Goal: Task Accomplishment & Management: Use online tool/utility

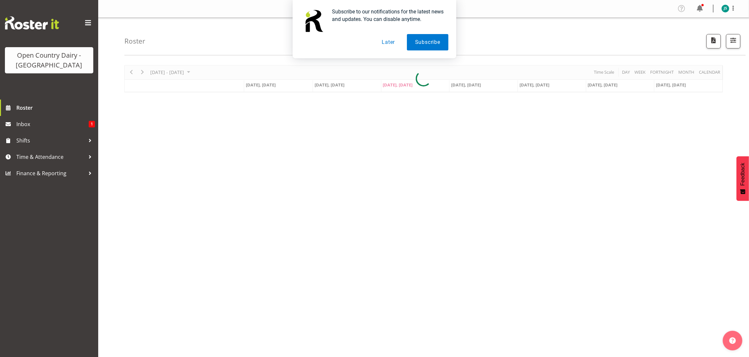
click at [390, 41] on button "Later" at bounding box center [387, 42] width 29 height 16
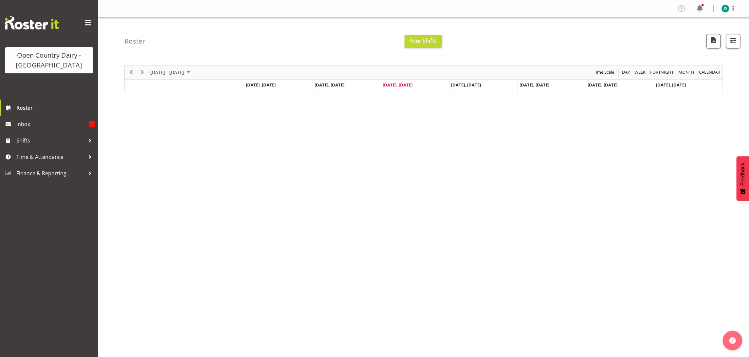
click at [405, 86] on span "[DATE], [DATE]" at bounding box center [398, 85] width 30 height 6
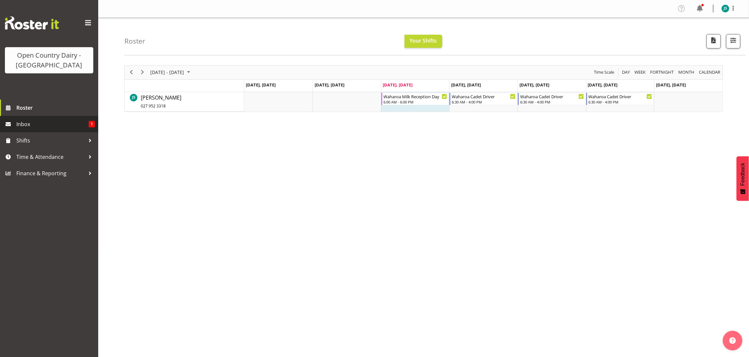
click at [64, 126] on span "Inbox" at bounding box center [52, 124] width 72 height 10
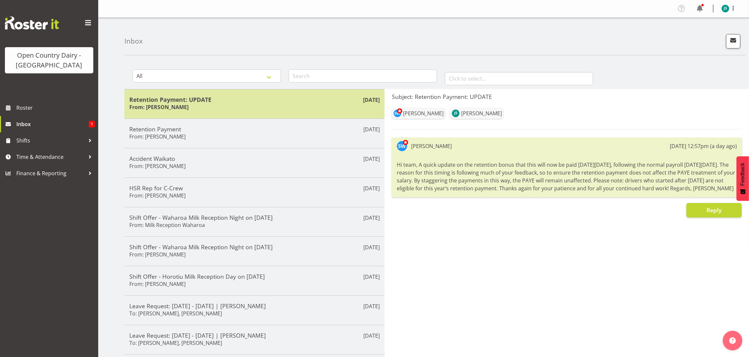
click at [233, 116] on div "Sep 16th Retention Payment: UPDATE From: Steve Webb" at bounding box center [254, 103] width 260 height 29
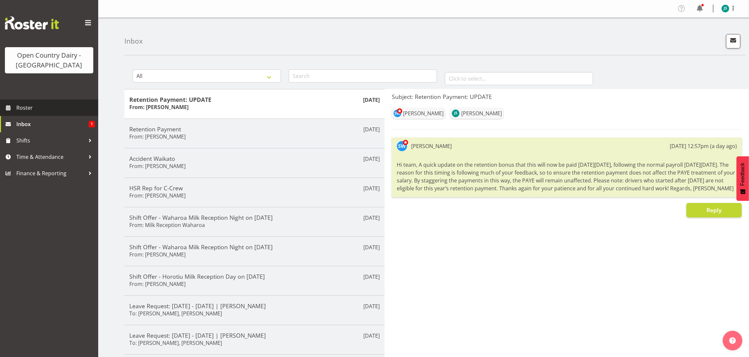
click at [50, 112] on span "Roster" at bounding box center [55, 108] width 79 height 10
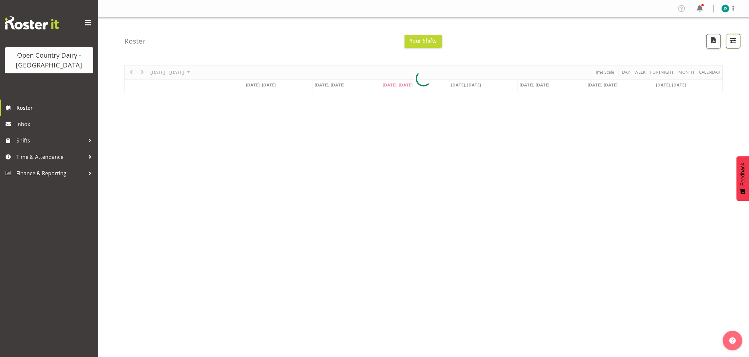
click at [732, 45] on span "button" at bounding box center [733, 40] width 9 height 9
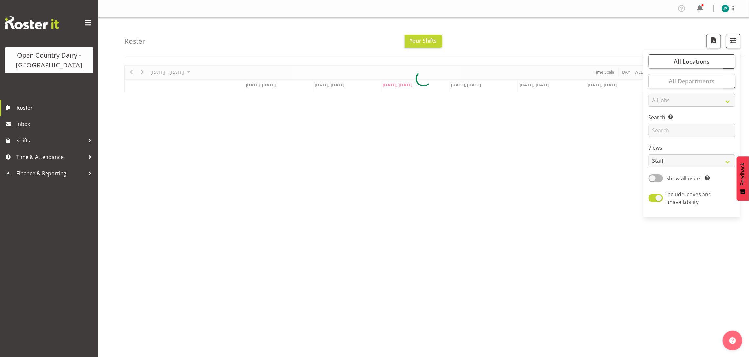
click at [603, 37] on div "Roster Your Shifts All Locations Clear Ingredients Waharoa Office Waikato Milk …" at bounding box center [434, 37] width 621 height 38
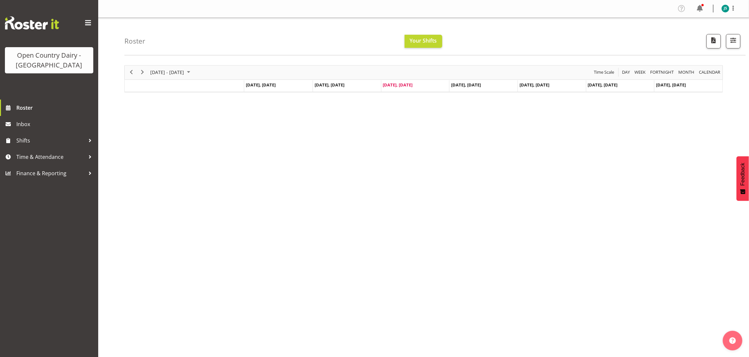
click at [465, 88] on td "[DATE], [DATE]" at bounding box center [483, 86] width 68 height 12
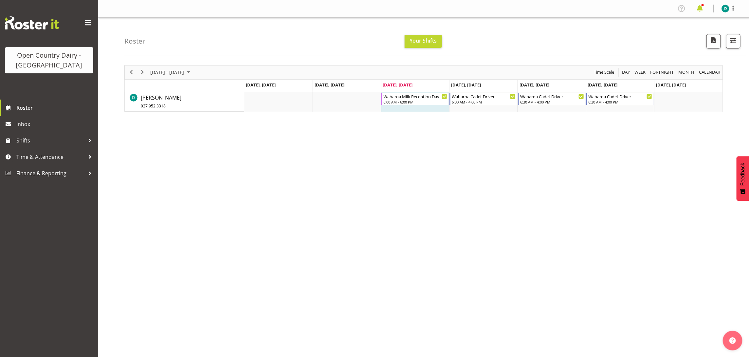
click at [701, 10] on span at bounding box center [700, 8] width 10 height 10
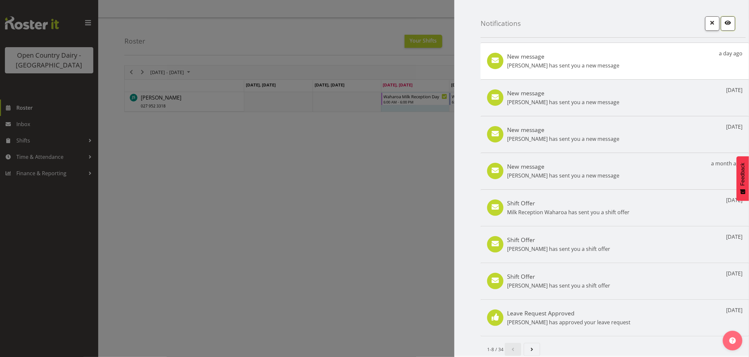
click at [724, 22] on span "button" at bounding box center [728, 22] width 9 height 9
click at [344, 31] on div at bounding box center [374, 178] width 749 height 357
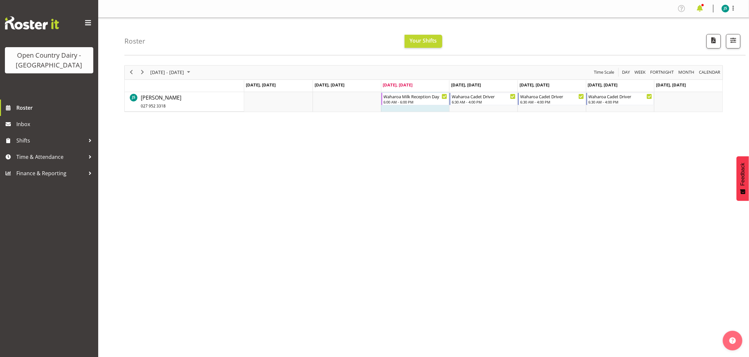
click at [702, 9] on span at bounding box center [700, 8] width 10 height 10
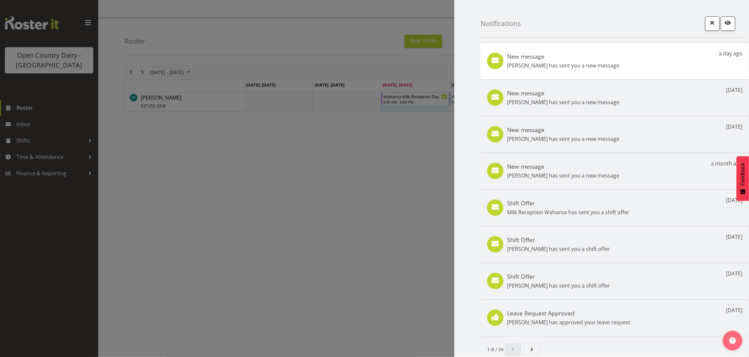
click at [647, 57] on div "New message Steve Webb has sent you a new message a day ago" at bounding box center [614, 61] width 268 height 37
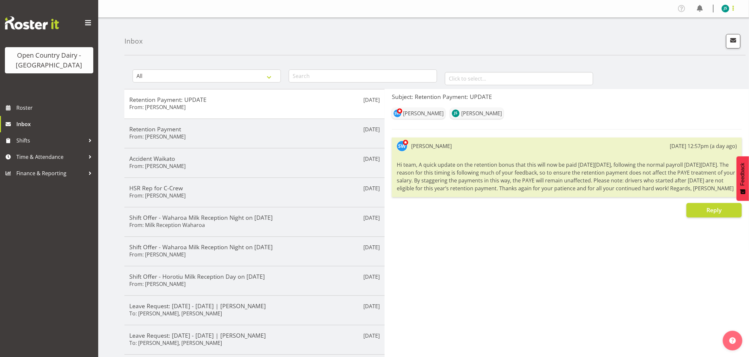
click at [732, 9] on span at bounding box center [733, 8] width 8 height 8
click at [698, 24] on link "Profile" at bounding box center [705, 23] width 63 height 12
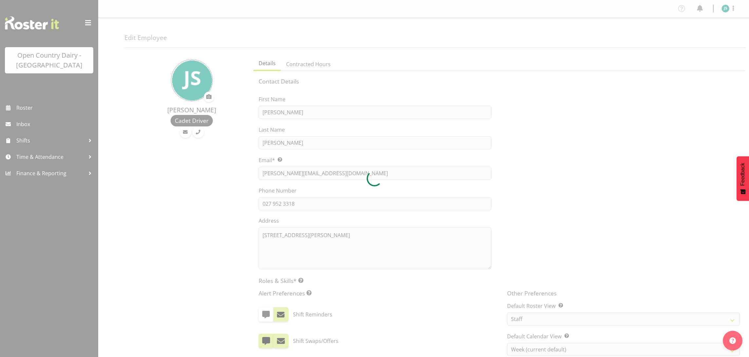
select select "TimelineWeek"
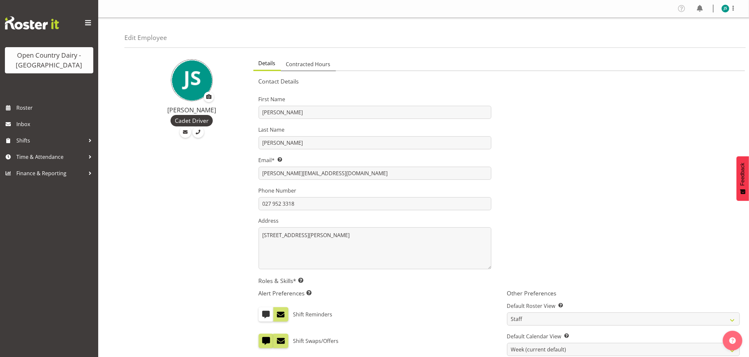
click at [312, 65] on span "Contracted Hours" at bounding box center [308, 64] width 45 height 8
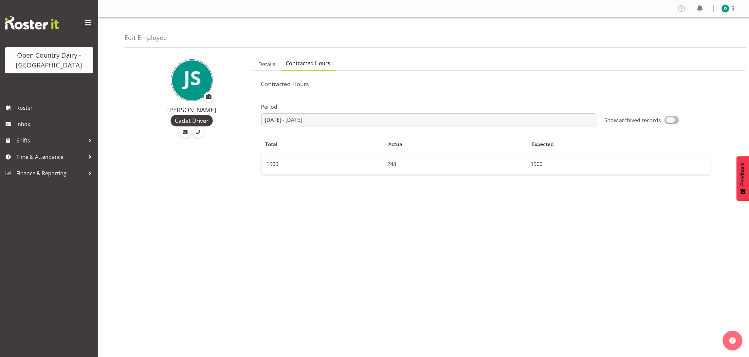
click at [671, 123] on span at bounding box center [671, 120] width 14 height 8
click at [608, 122] on input "Show archived records" at bounding box center [606, 120] width 4 height 4
checkbox input "true"
click at [429, 164] on td "248" at bounding box center [456, 164] width 143 height 21
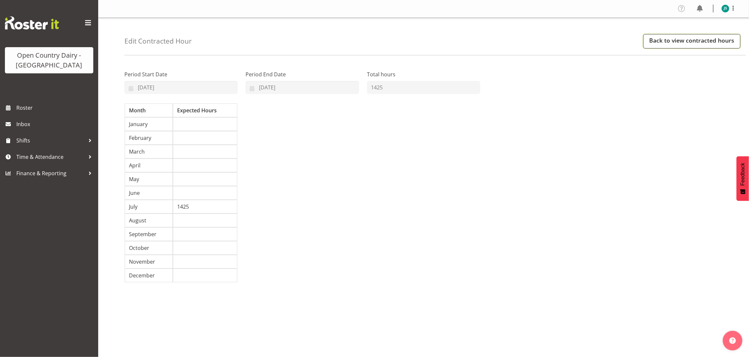
click at [704, 40] on link "Back to view contracted hours" at bounding box center [691, 41] width 97 height 14
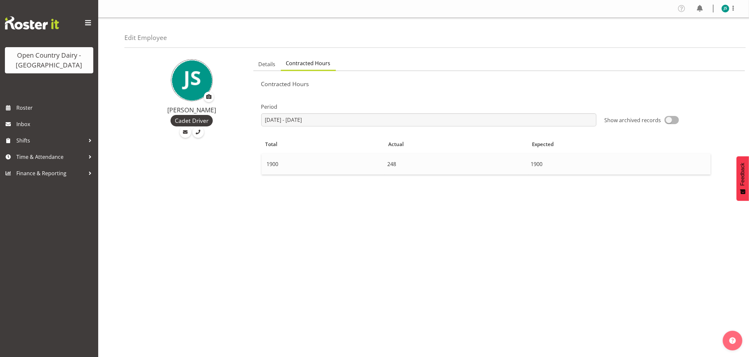
click at [312, 161] on td "1900" at bounding box center [323, 164] width 123 height 21
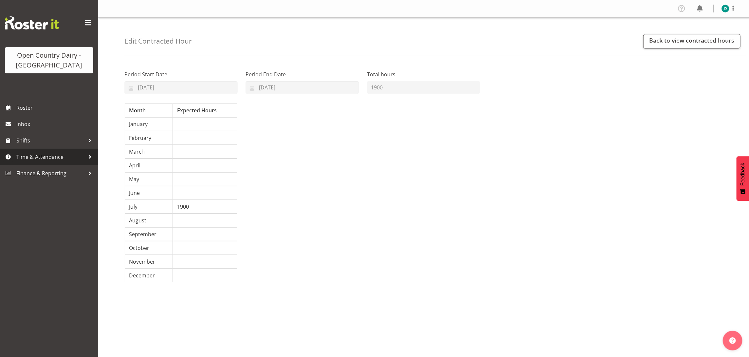
click at [38, 155] on span "Time & Attendance" at bounding box center [50, 157] width 69 height 10
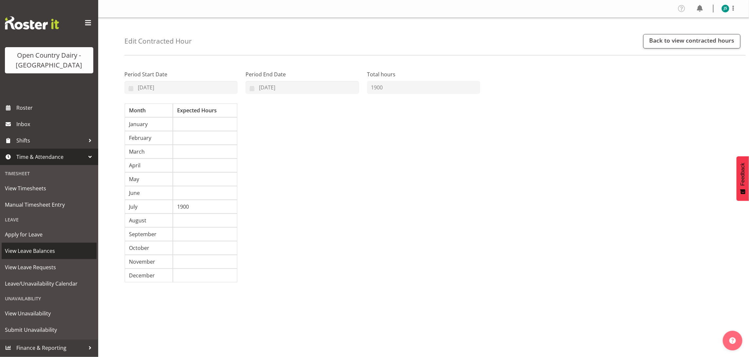
click at [39, 248] on span "View Leave Balances" at bounding box center [49, 251] width 88 height 10
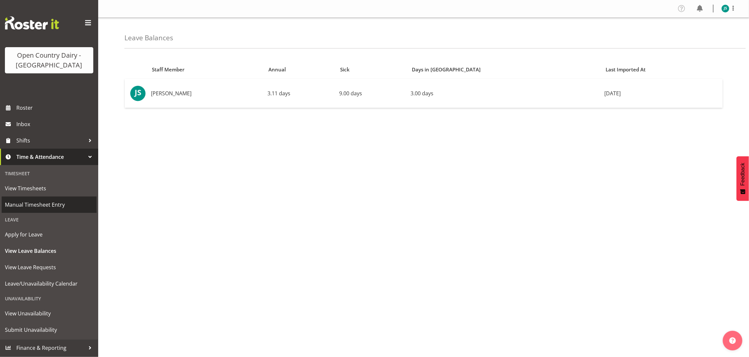
drag, startPoint x: 34, startPoint y: 212, endPoint x: 31, endPoint y: 209, distance: 4.6
click at [33, 211] on link "Manual Timesheet Entry" at bounding box center [49, 204] width 95 height 16
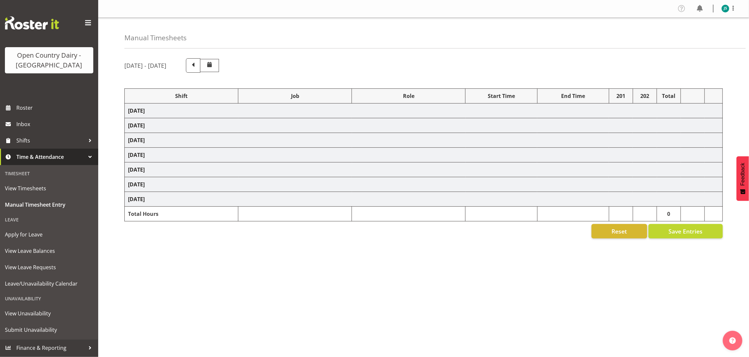
select select "36728"
select select "1168"
select select "80755"
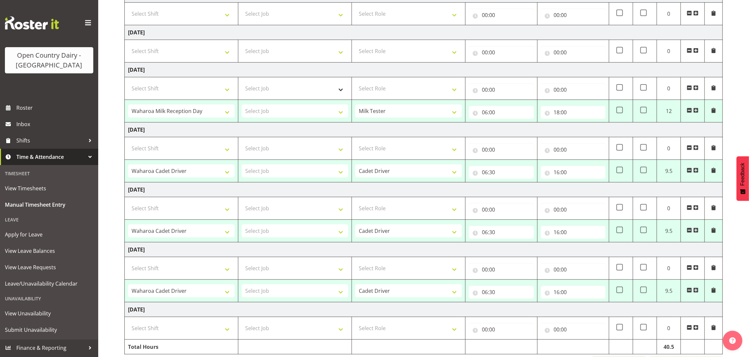
scroll to position [61, 0]
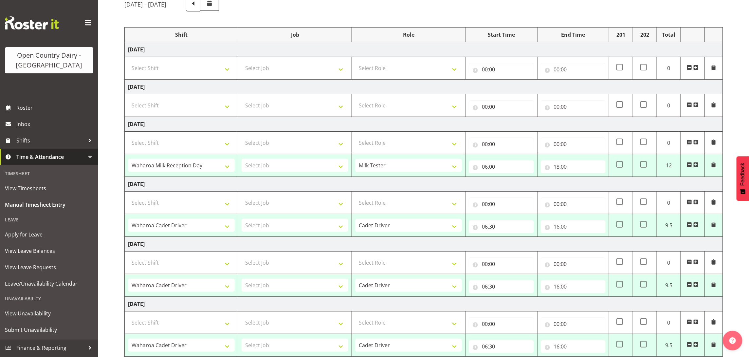
click at [84, 23] on span at bounding box center [88, 23] width 10 height 10
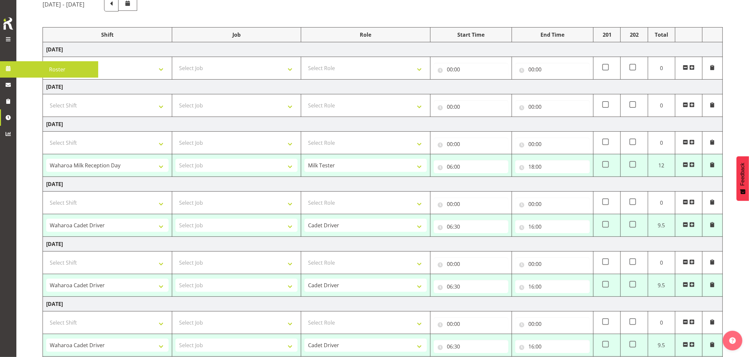
click at [8, 38] on span at bounding box center [8, 39] width 8 height 8
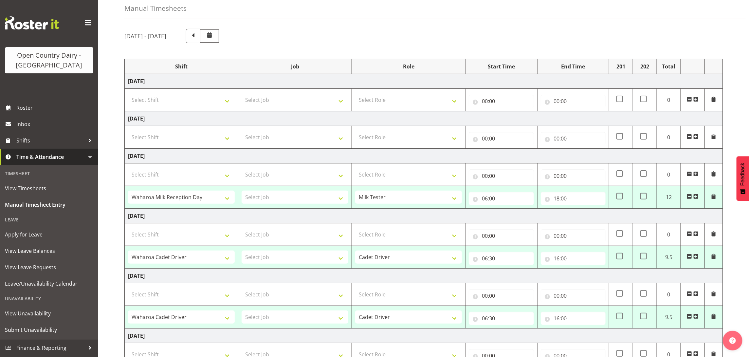
scroll to position [0, 0]
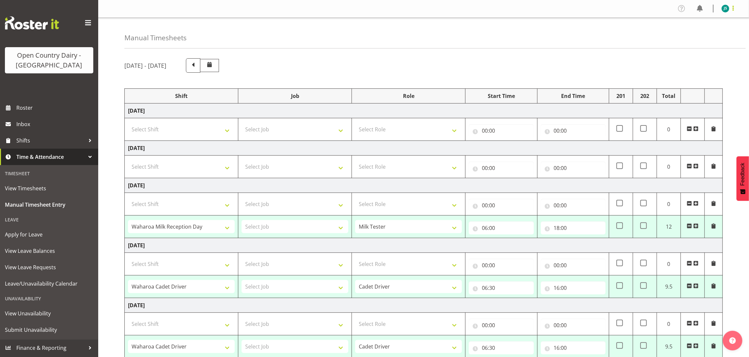
click at [732, 5] on span at bounding box center [733, 8] width 8 height 8
click at [683, 39] on link "Log Out" at bounding box center [705, 34] width 63 height 12
